Goal: Task Accomplishment & Management: Understand process/instructions

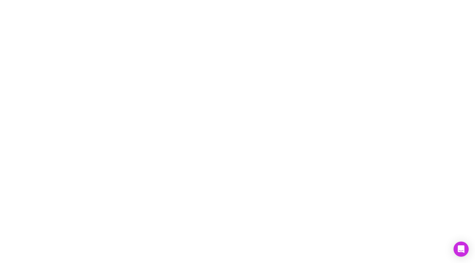
click at [470, 253] on div at bounding box center [237, 131] width 475 height 263
click at [461, 254] on div "Open Intercom Messenger" at bounding box center [461, 249] width 17 height 17
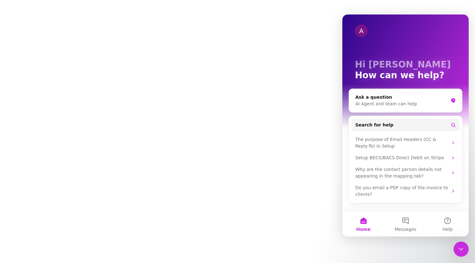
click at [461, 254] on div "Close Intercom Messenger" at bounding box center [461, 249] width 15 height 15
